Goal: Task Accomplishment & Management: Use online tool/utility

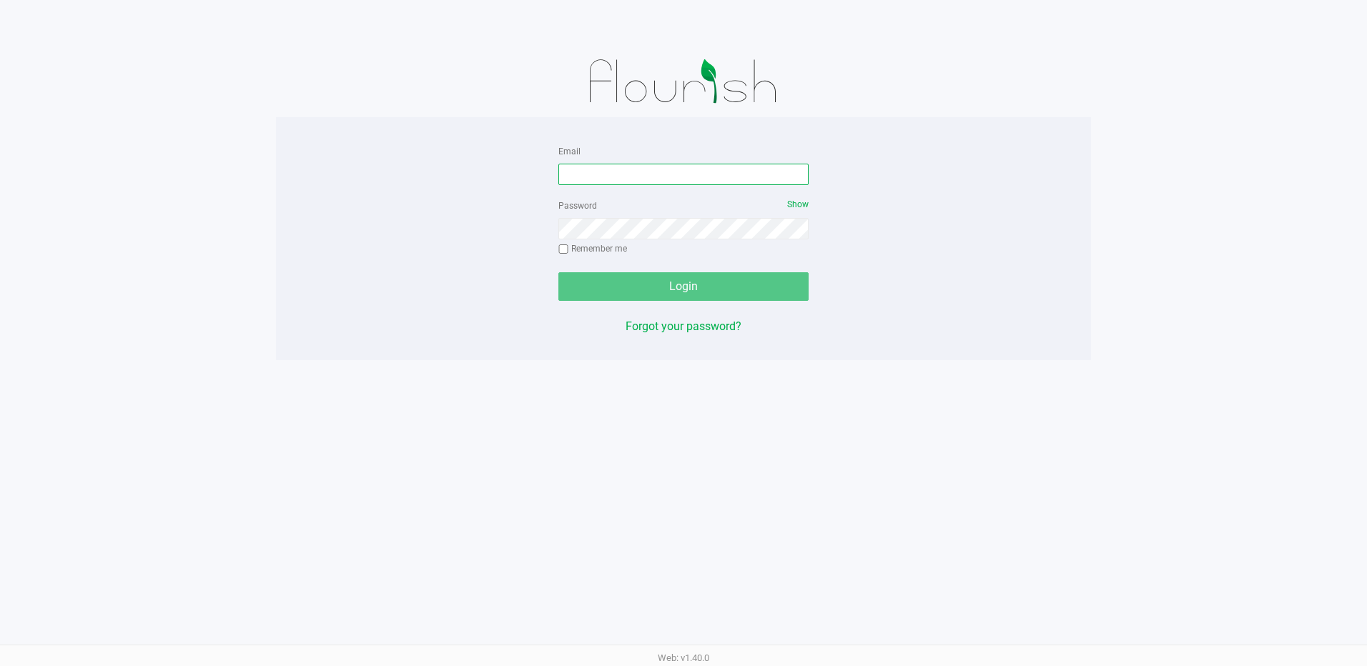
click at [590, 172] on input "Email" at bounding box center [683, 174] width 250 height 21
type input "[EMAIL_ADDRESS][DOMAIN_NAME]"
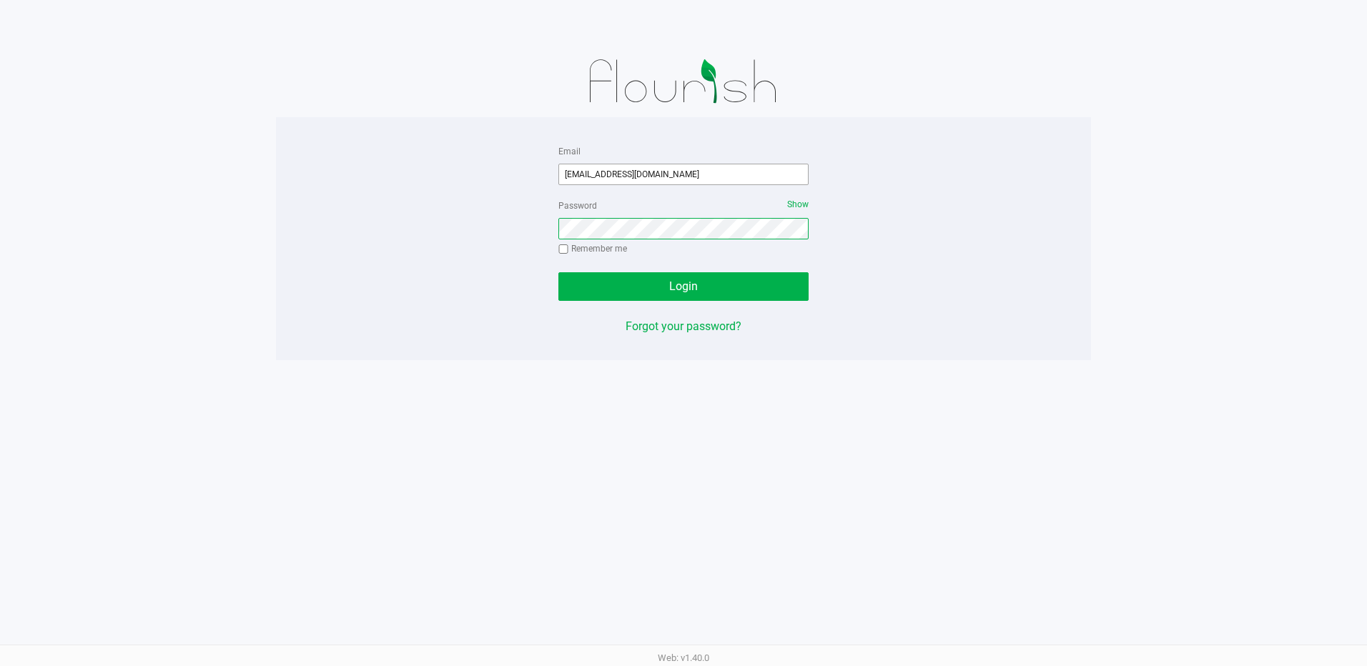
click at [558, 272] on button "Login" at bounding box center [683, 286] width 250 height 29
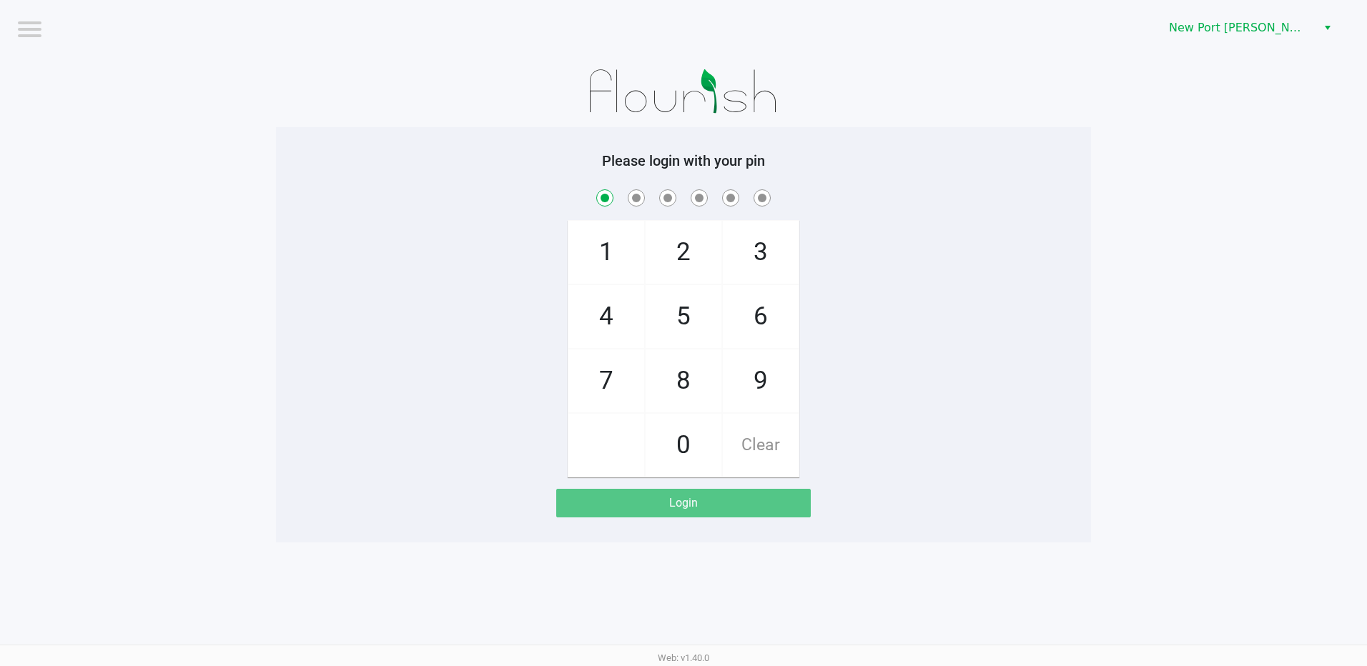
checkbox input "true"
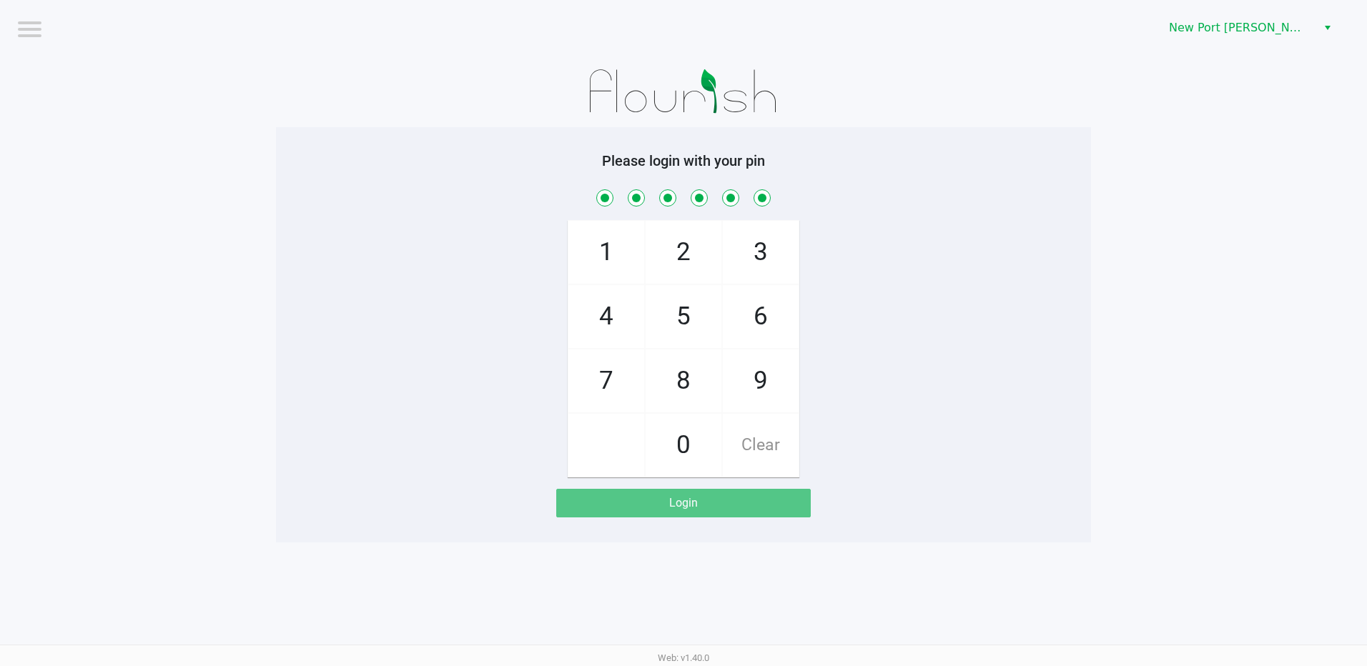
checkbox input "true"
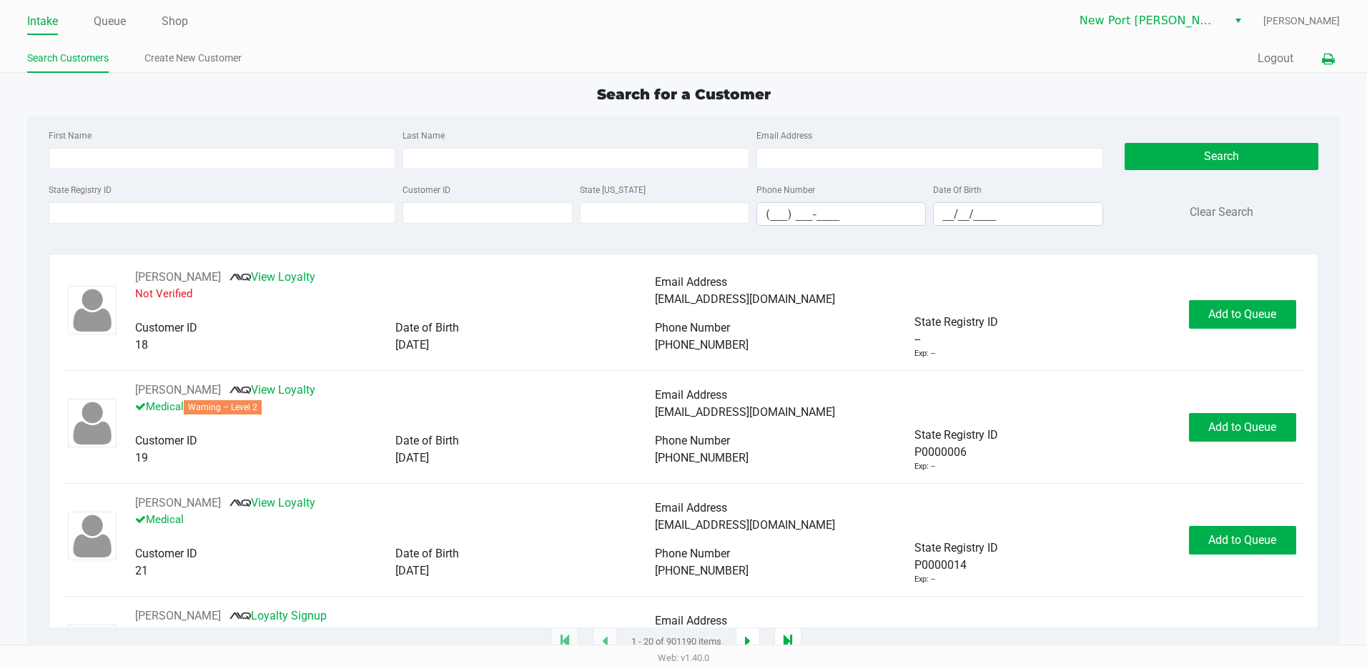
click at [1325, 56] on icon at bounding box center [1328, 59] width 12 height 10
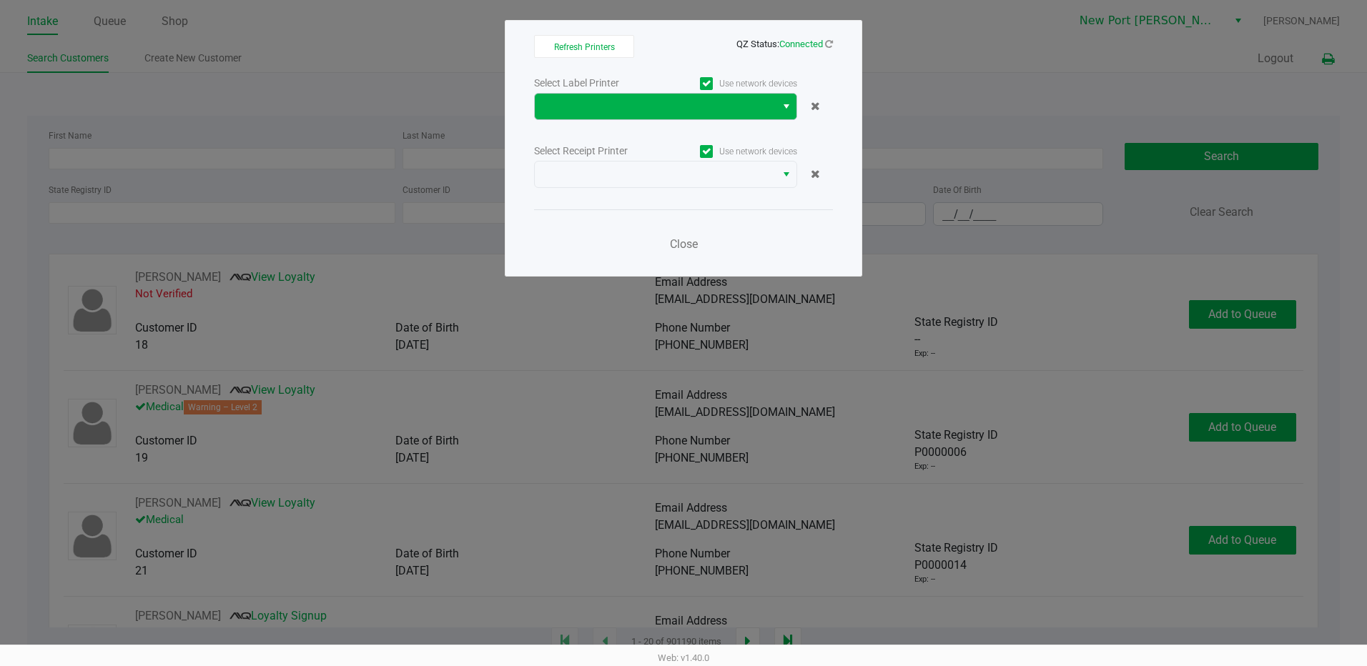
click at [784, 106] on span "Select" at bounding box center [786, 106] width 11 height 17
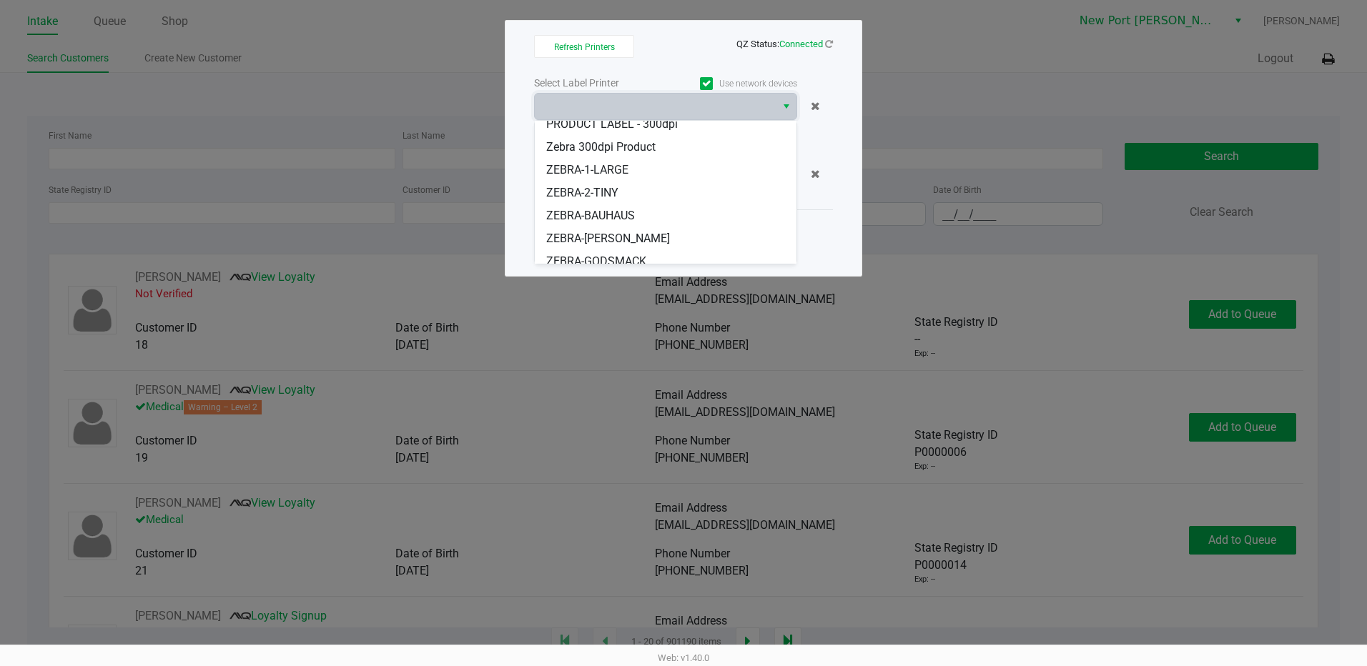
scroll to position [109, 0]
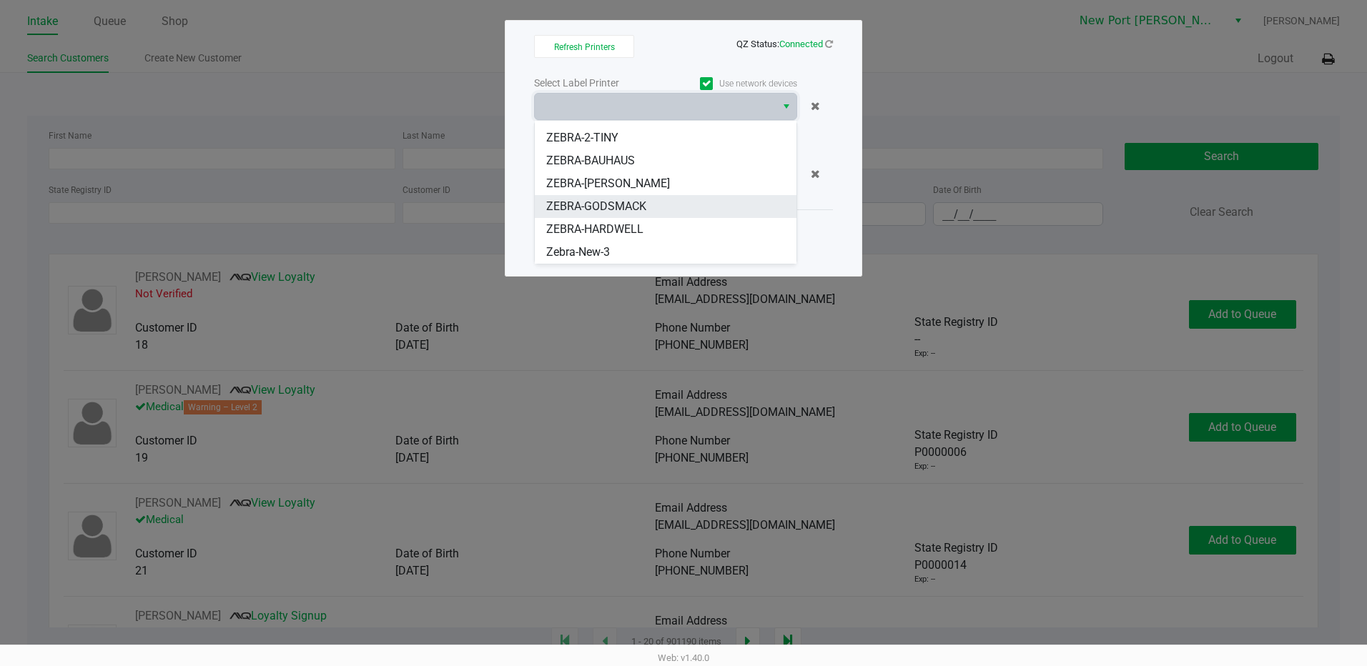
click at [624, 206] on span "ZEBRA-GODSMACK" at bounding box center [596, 206] width 100 height 17
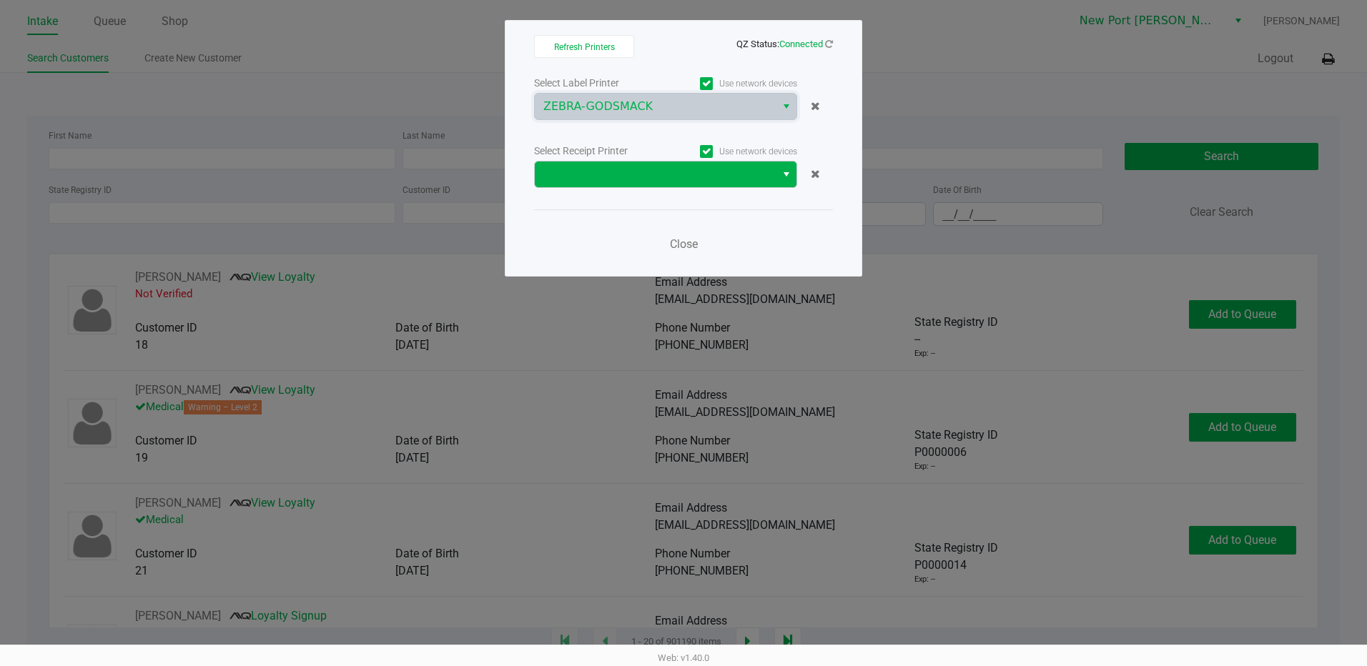
click at [782, 169] on span "Select" at bounding box center [786, 174] width 11 height 17
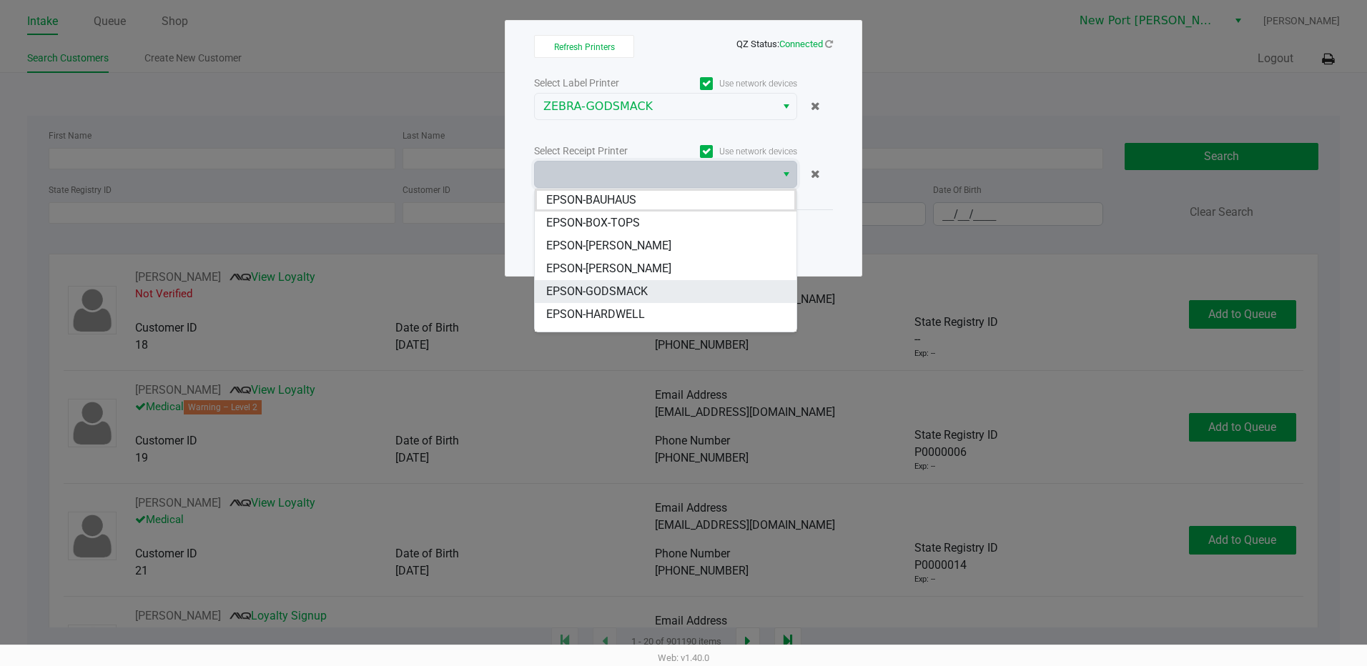
click at [595, 284] on span "EPSON-GODSMACK" at bounding box center [597, 291] width 102 height 17
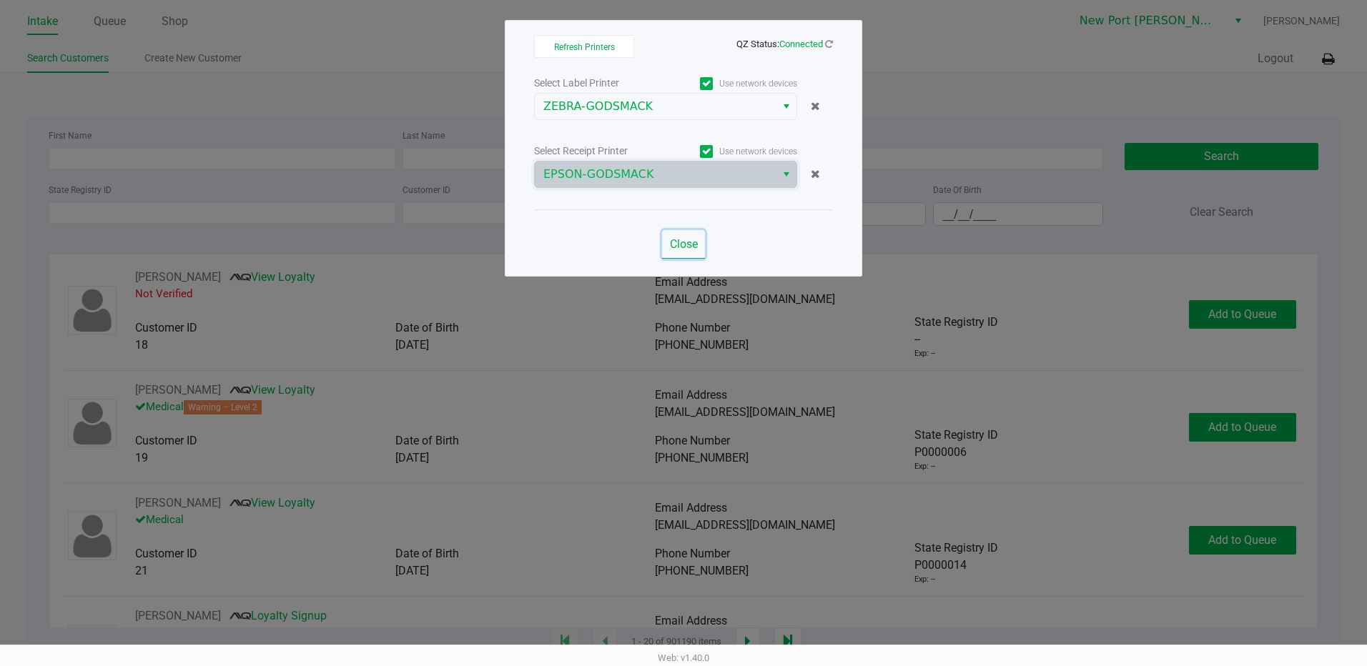
click at [687, 243] on span "Close" at bounding box center [684, 244] width 28 height 14
